Goal: Task Accomplishment & Management: Use online tool/utility

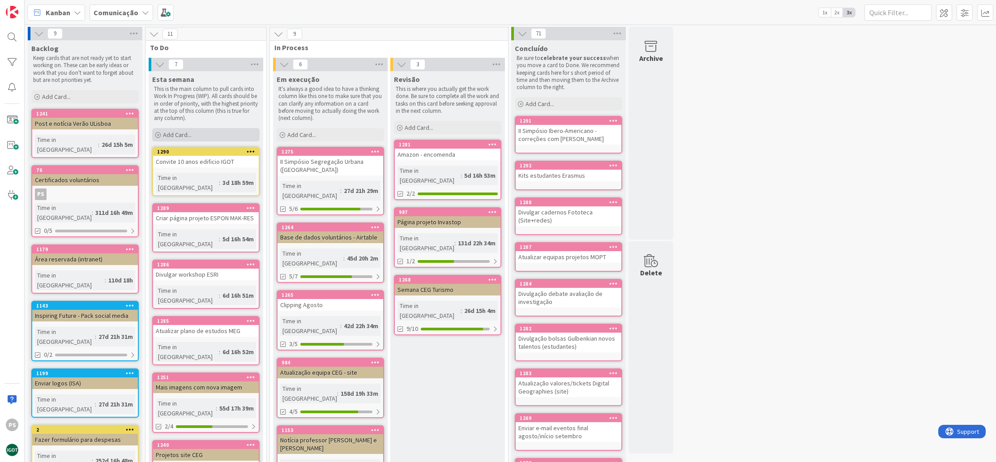
click at [218, 133] on div "Add Card..." at bounding box center [205, 134] width 107 height 13
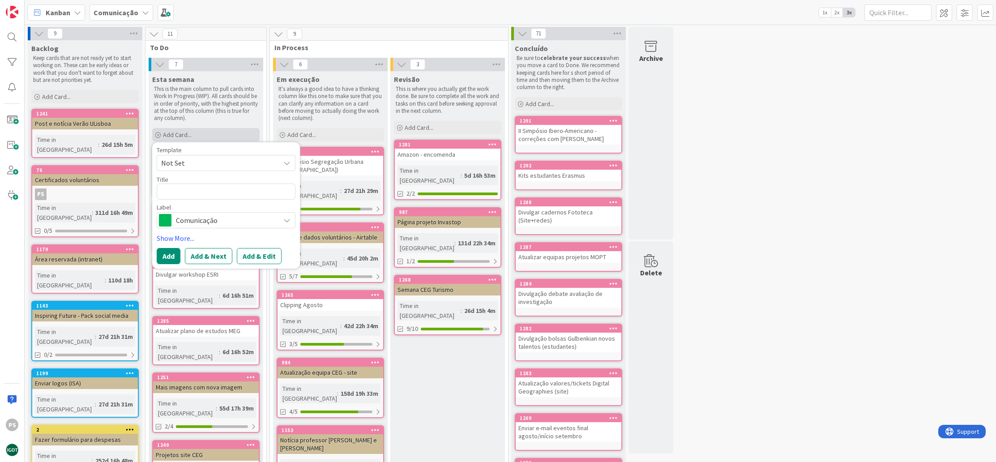
type textarea "x"
type textarea "N"
type textarea "x"
type textarea "No"
type textarea "x"
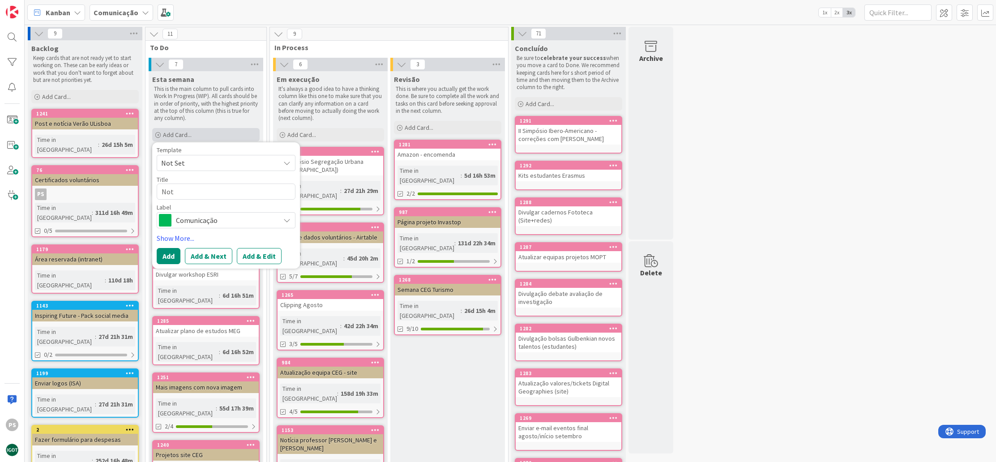
type textarea "Not´"
type textarea "x"
type textarea "Notí"
type textarea "x"
type textarea "Notíc"
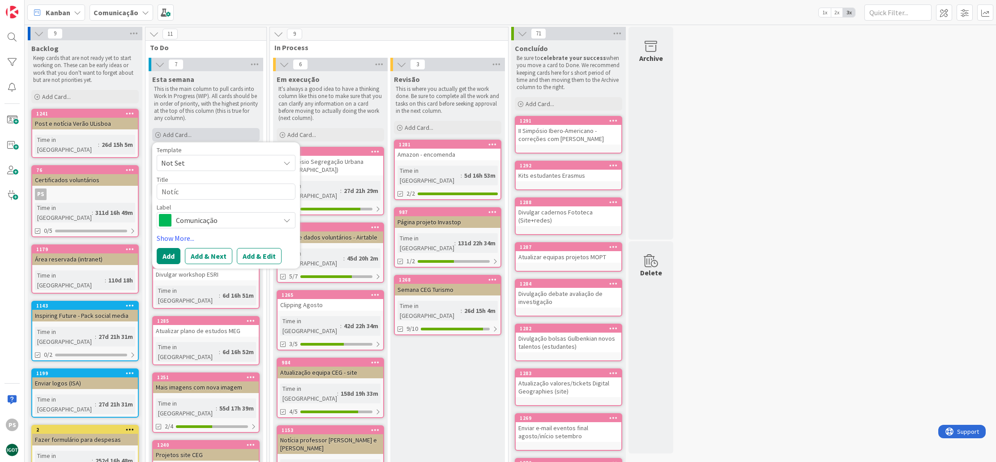
type textarea "x"
type textarea "Notíci"
type textarea "x"
type textarea "Notícia"
type textarea "x"
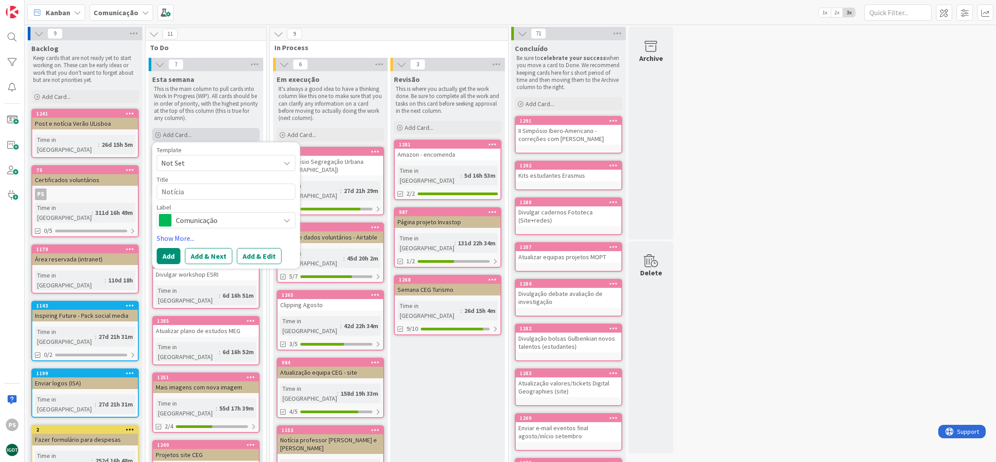
type textarea "Notícia"
type textarea "x"
type textarea "Notícia M"
type textarea "x"
type textarea "Notícia Mo"
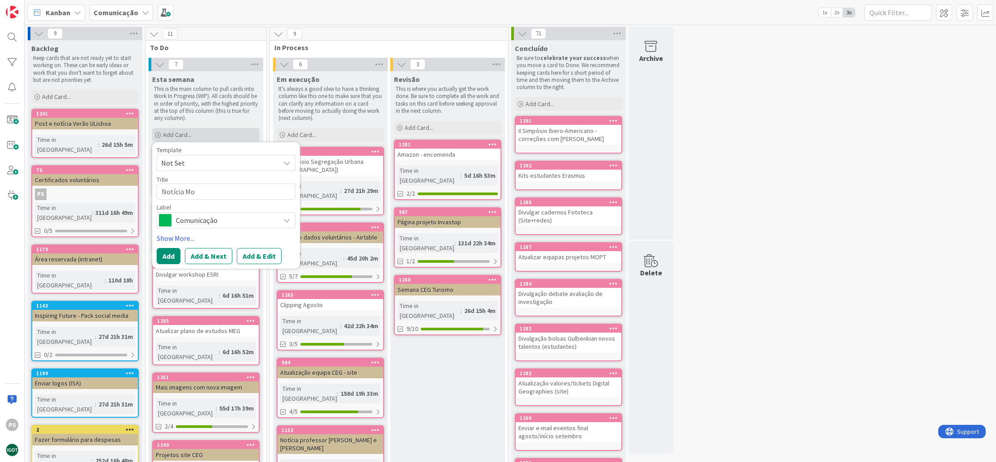
type textarea "x"
type textarea "Notícia Mob"
type textarea "x"
type textarea "Notícia Mobi"
type textarea "x"
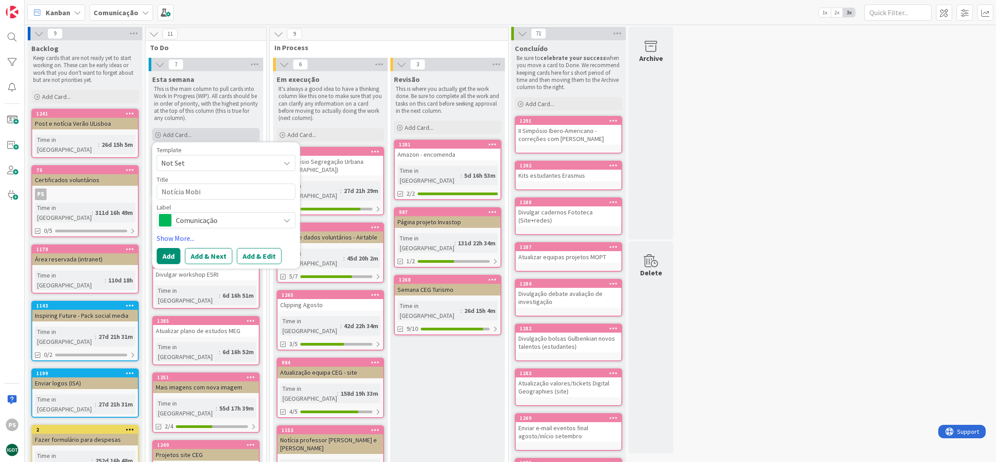
type textarea "Notícia Mobil"
type textarea "x"
type textarea "Notícia Mobili"
type textarea "x"
type textarea "Notícia Mobilit"
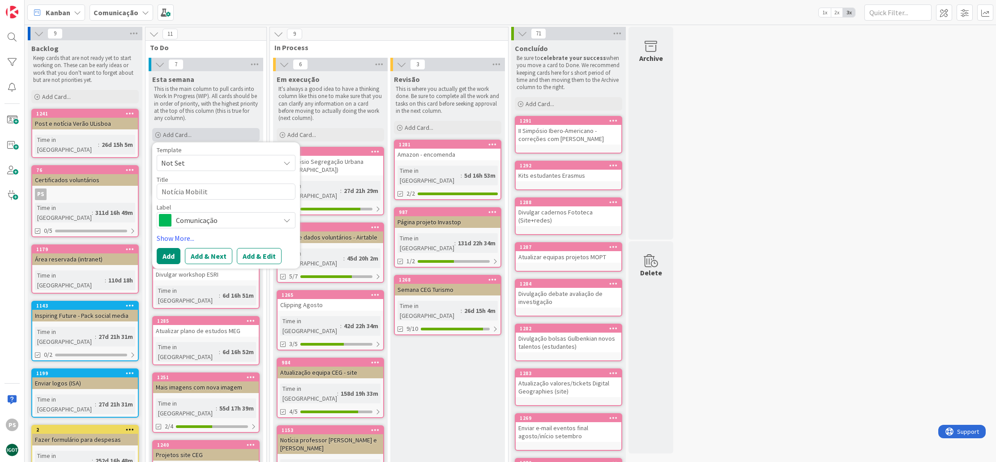
type textarea "x"
type textarea "Notícia Mobility"
click at [227, 231] on div "Template Not Set Title 16 / 128 Notícia Mobility Label Comunicação Show More...…" at bounding box center [226, 205] width 139 height 117
click at [227, 225] on span "Comunicação" at bounding box center [225, 220] width 99 height 13
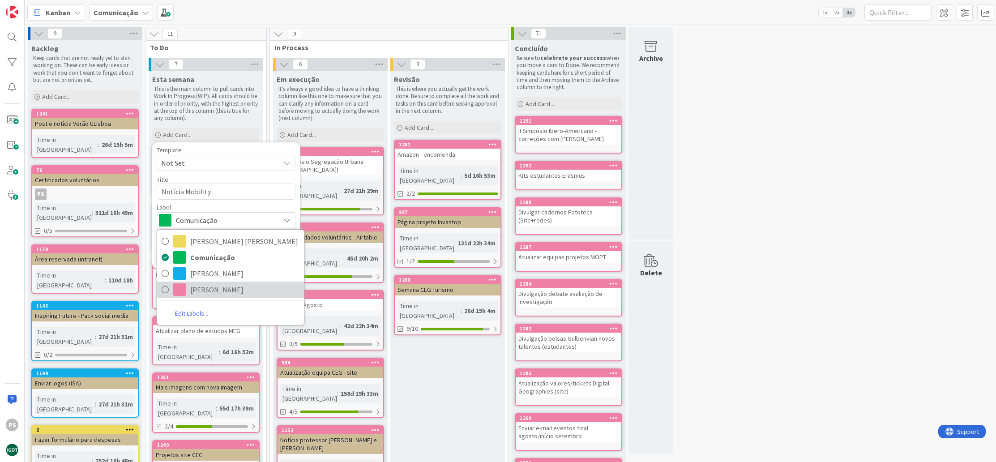
click at [200, 293] on span "Paula" at bounding box center [244, 289] width 109 height 13
type textarea "x"
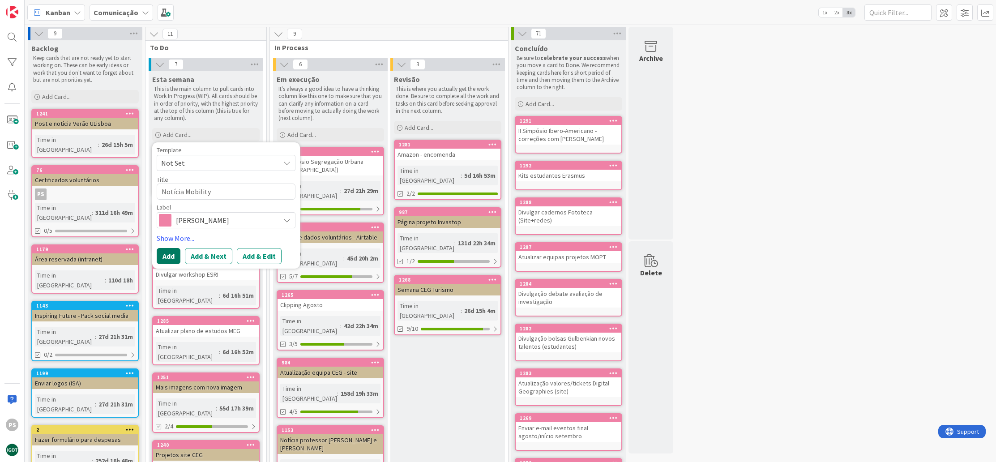
click at [170, 258] on button "Add" at bounding box center [169, 256] width 24 height 16
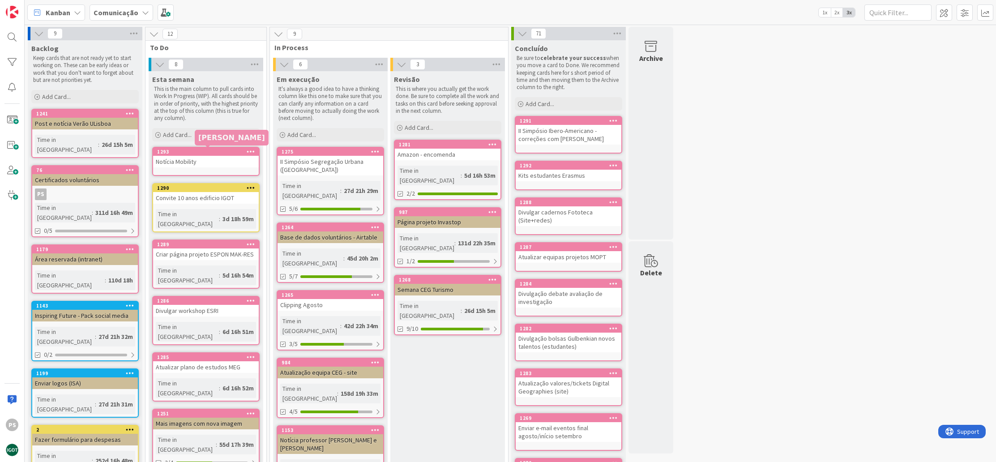
click at [221, 153] on div "1293" at bounding box center [208, 152] width 102 height 6
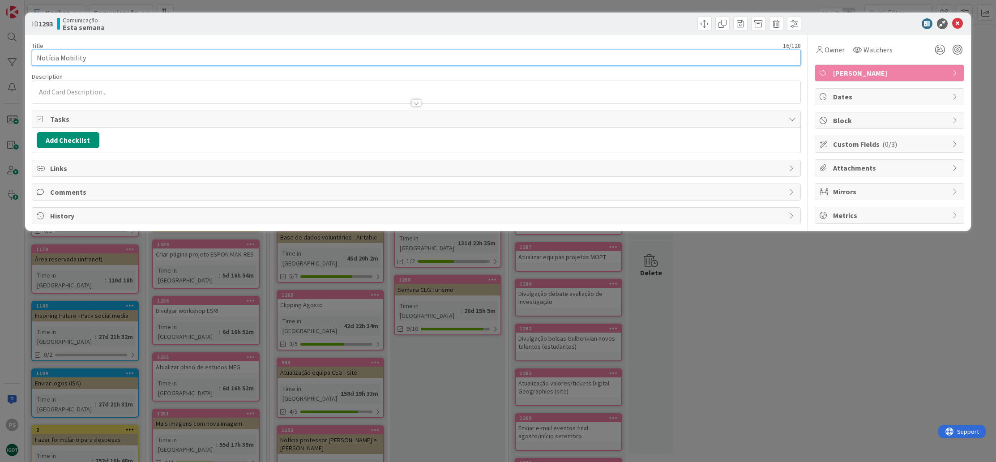
drag, startPoint x: 59, startPoint y: 58, endPoint x: 147, endPoint y: 62, distance: 87.8
click at [147, 62] on input "Notícia Mobility" at bounding box center [417, 58] width 770 height 16
paste input "EIT Urban Mobility"
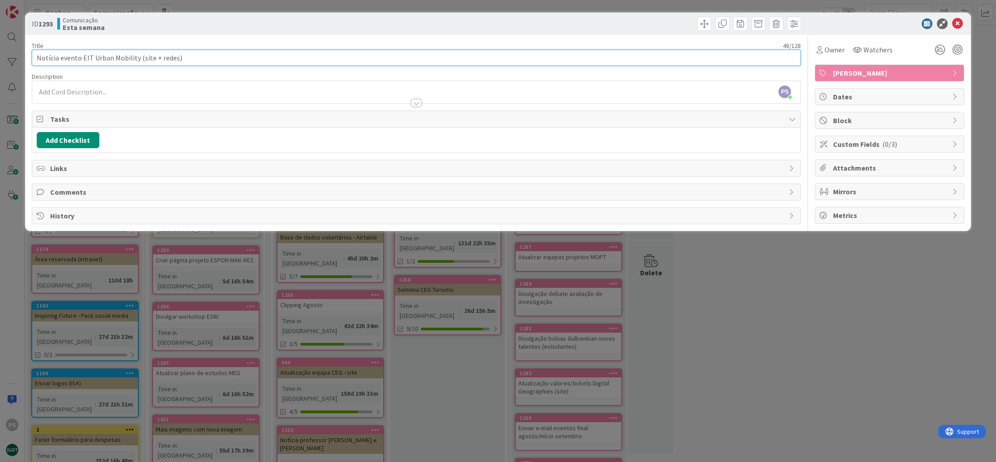
type input "Notícia evento EIT Urban Mobility (site + redes)"
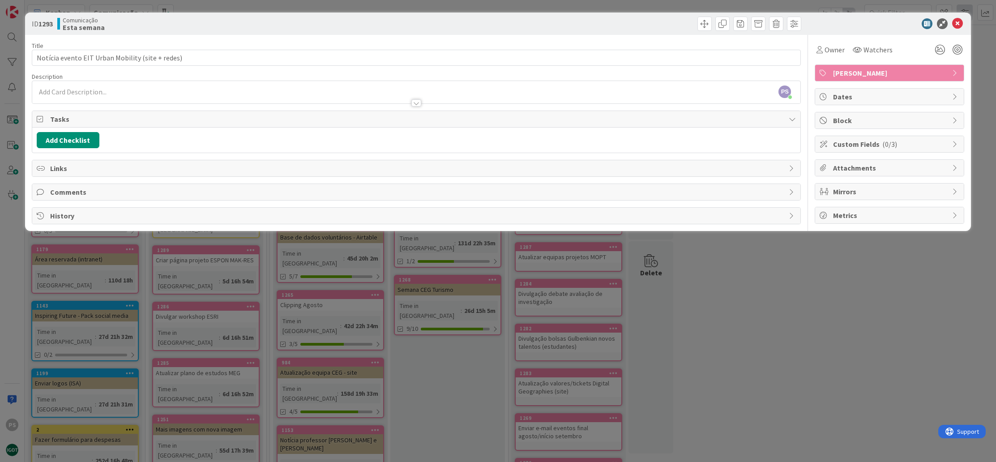
click at [961, 20] on icon at bounding box center [957, 23] width 11 height 11
